Goal: Transaction & Acquisition: Subscribe to service/newsletter

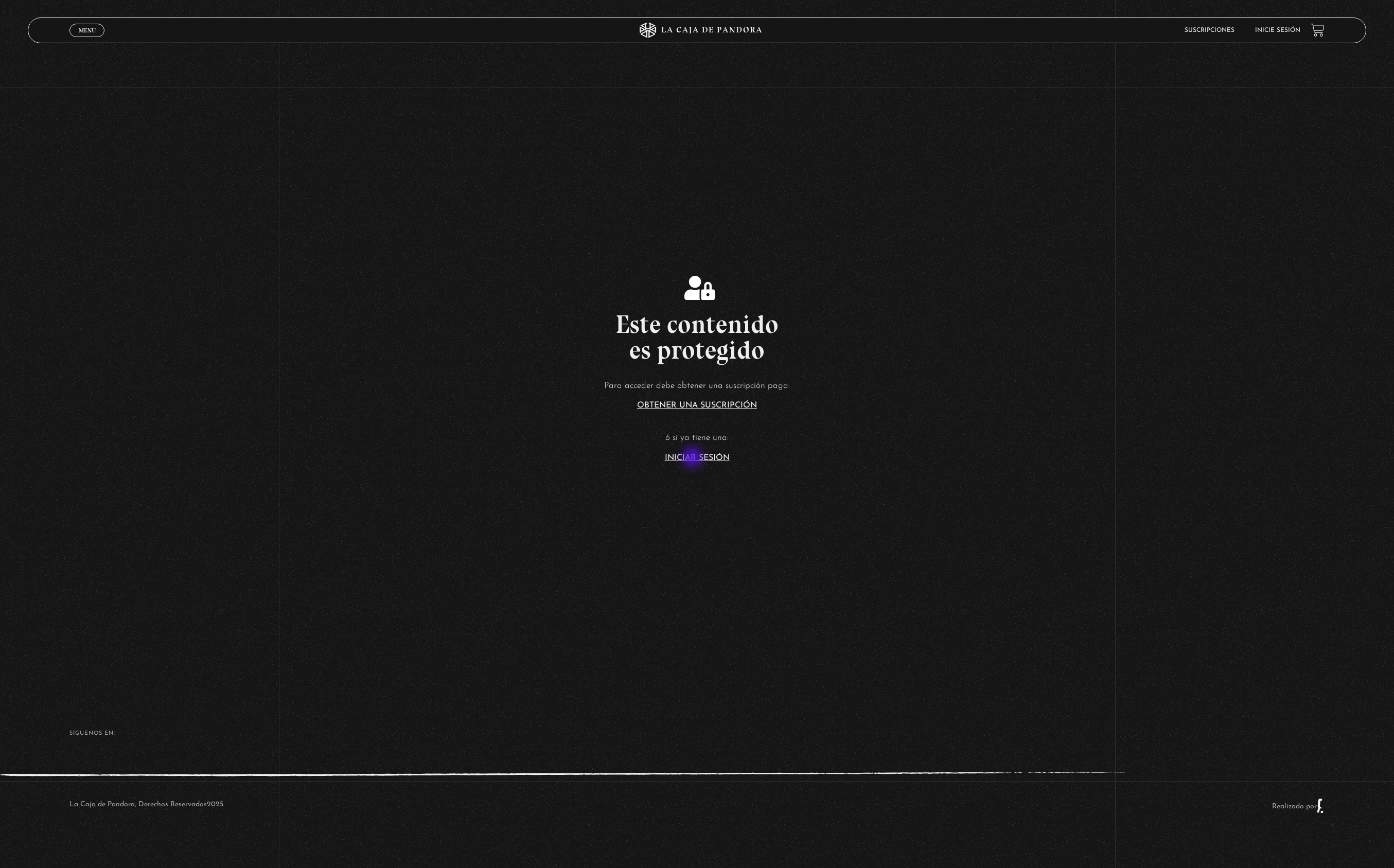
click at [694, 458] on link "Iniciar Sesión" at bounding box center [697, 457] width 65 height 8
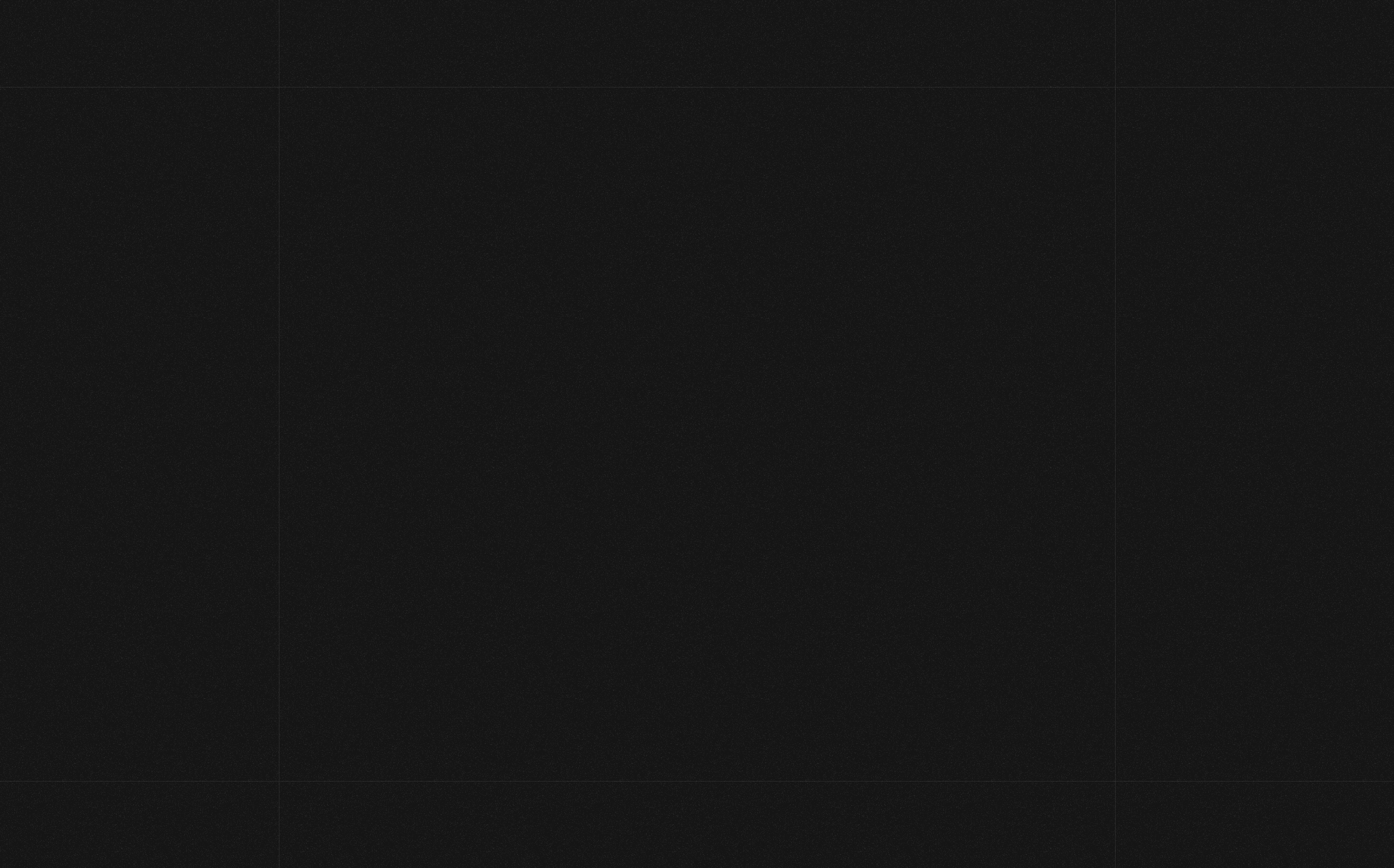
type input "[EMAIL_ADDRESS][DOMAIN_NAME]"
click at [696, 418] on input "Acceder" at bounding box center [697, 419] width 142 height 26
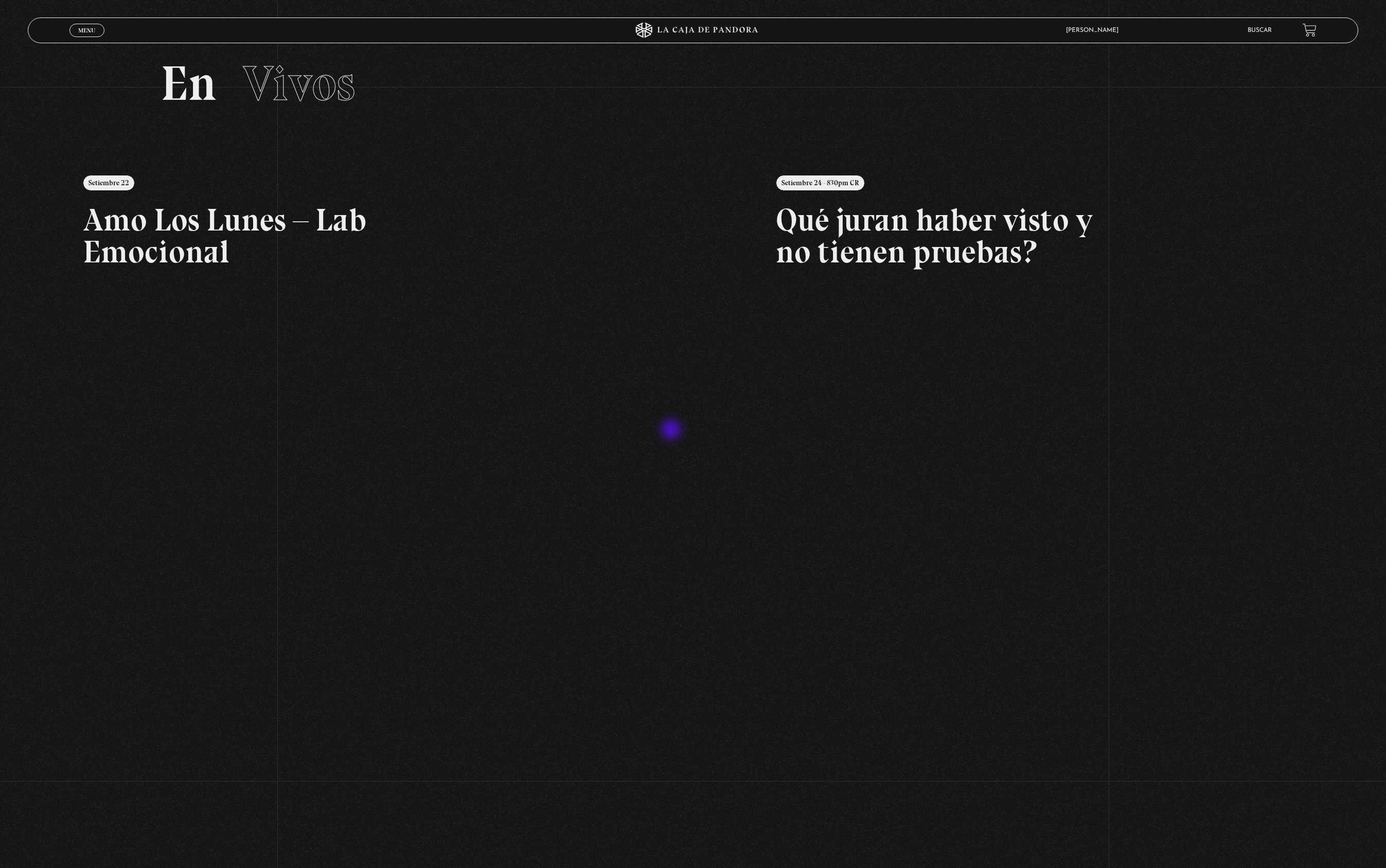
scroll to position [125, 0]
